Goal: Find contact information: Find contact information

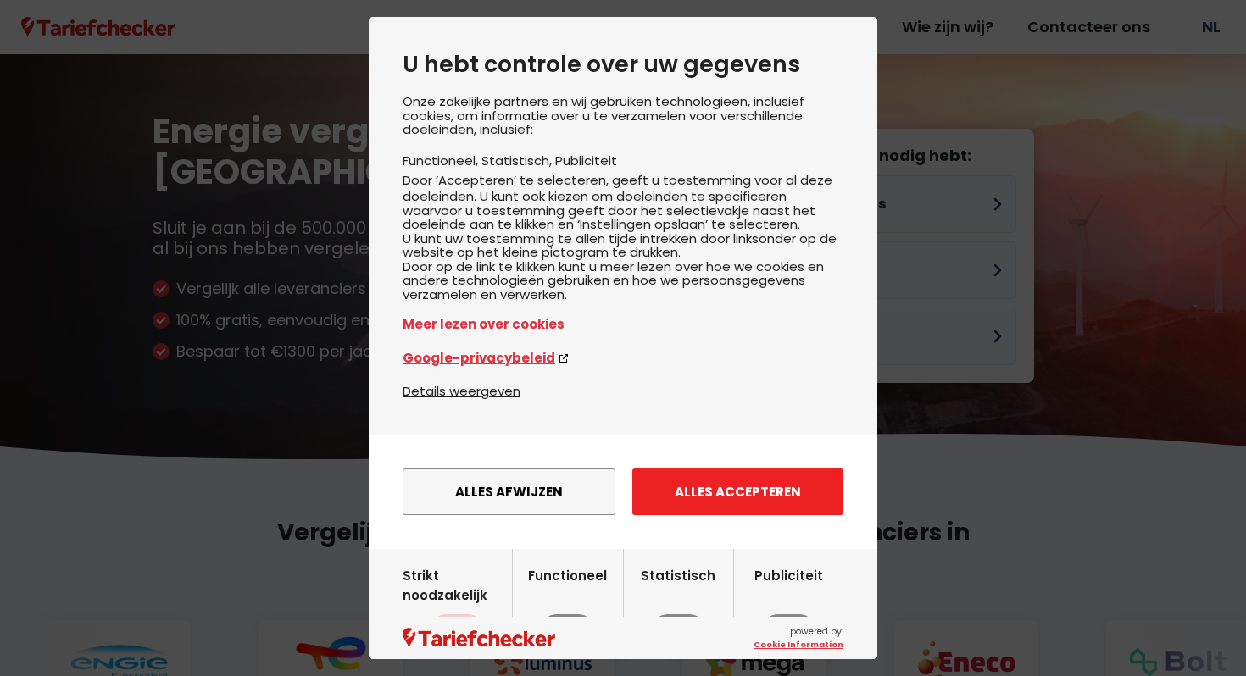
click at [780, 514] on button "Alles accepteren" at bounding box center [737, 492] width 211 height 47
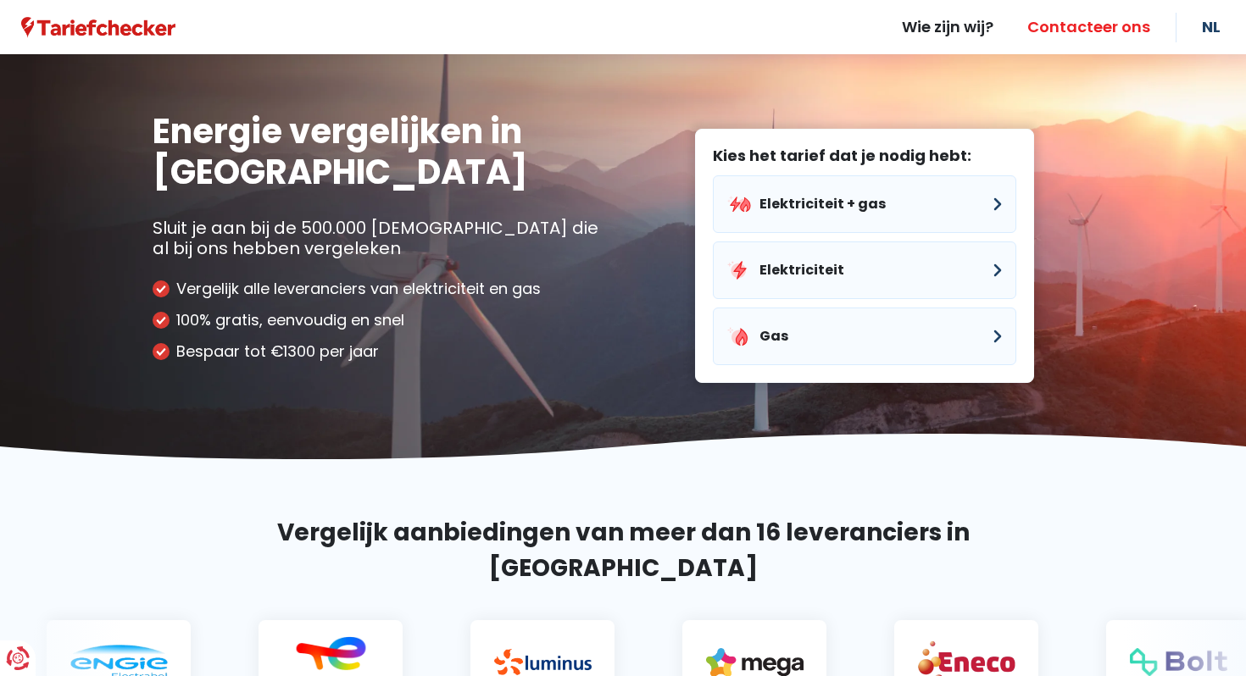
click at [1059, 22] on link "Contacteer ons" at bounding box center [1088, 27] width 157 height 54
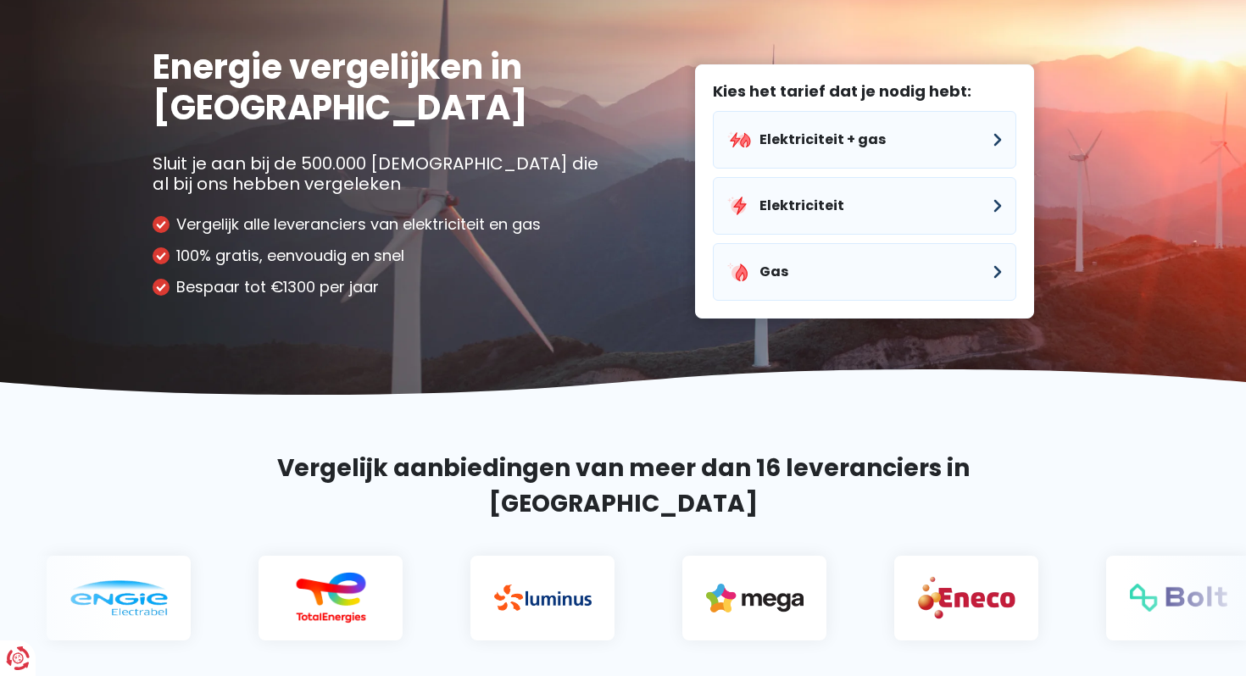
scroll to position [65, 0]
